Goal: Use online tool/utility: Use online tool/utility

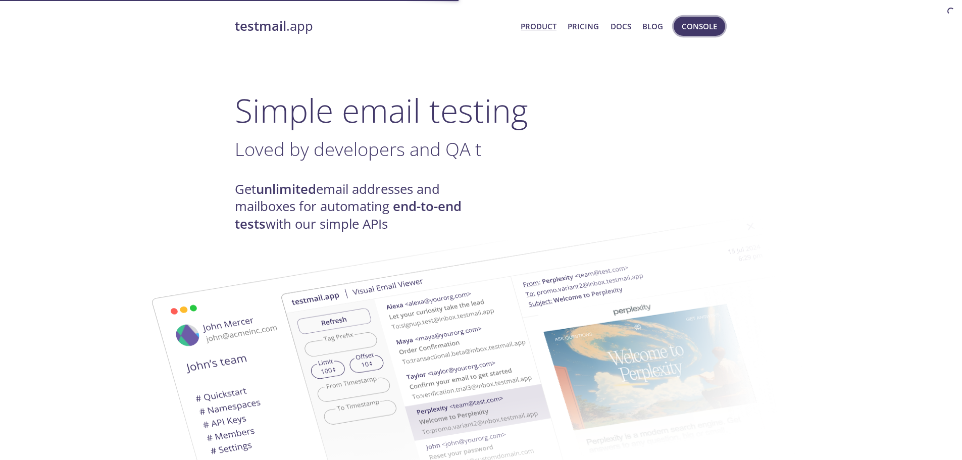
click at [677, 28] on button "Console" at bounding box center [700, 26] width 52 height 19
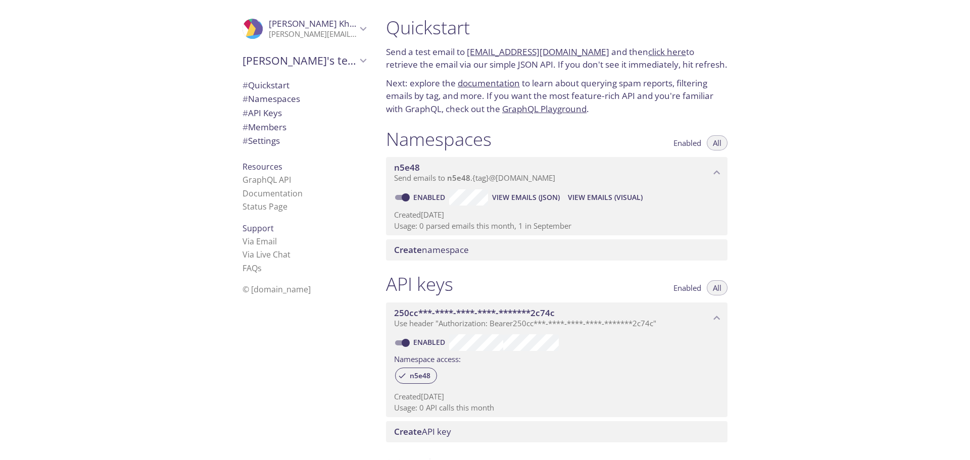
click at [173, 109] on div ".cls-1 { fill: #6d5ca8; } .cls-2 { fill: #3fc191; } .cls-3 { fill: #3b4752; } .…" at bounding box center [189, 230] width 378 height 460
click at [555, 180] on span "Send emails to n5e48 . {tag} @[DOMAIN_NAME]" at bounding box center [474, 178] width 161 height 10
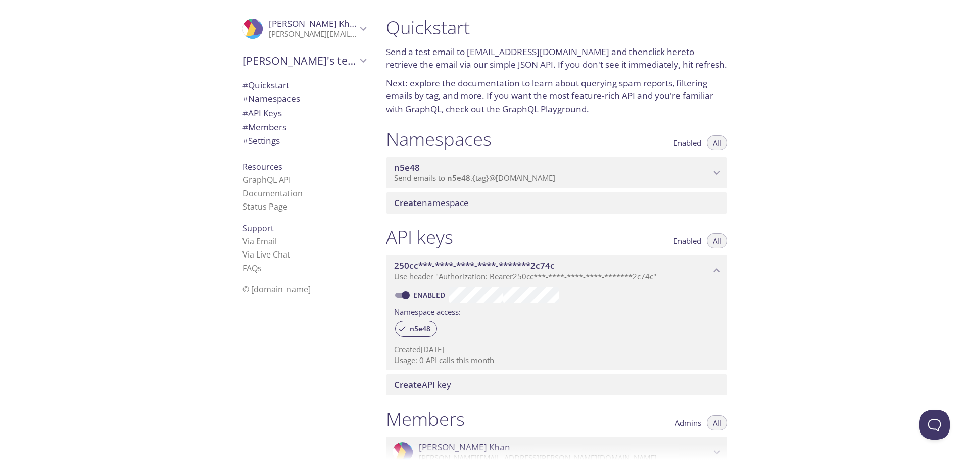
click at [555, 180] on span "Send emails to n5e48 . {tag} @[DOMAIN_NAME]" at bounding box center [474, 178] width 161 height 10
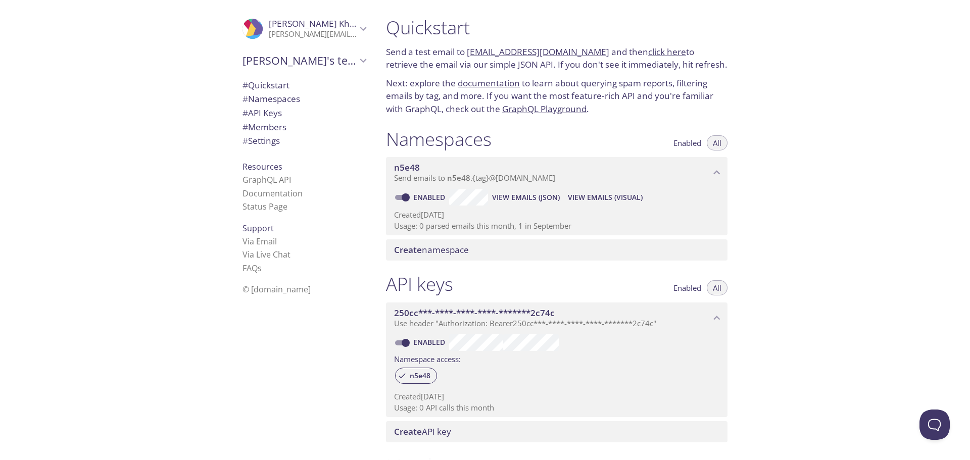
click at [552, 194] on span "View Emails (JSON)" at bounding box center [526, 197] width 68 height 12
